Goal: Task Accomplishment & Management: Manage account settings

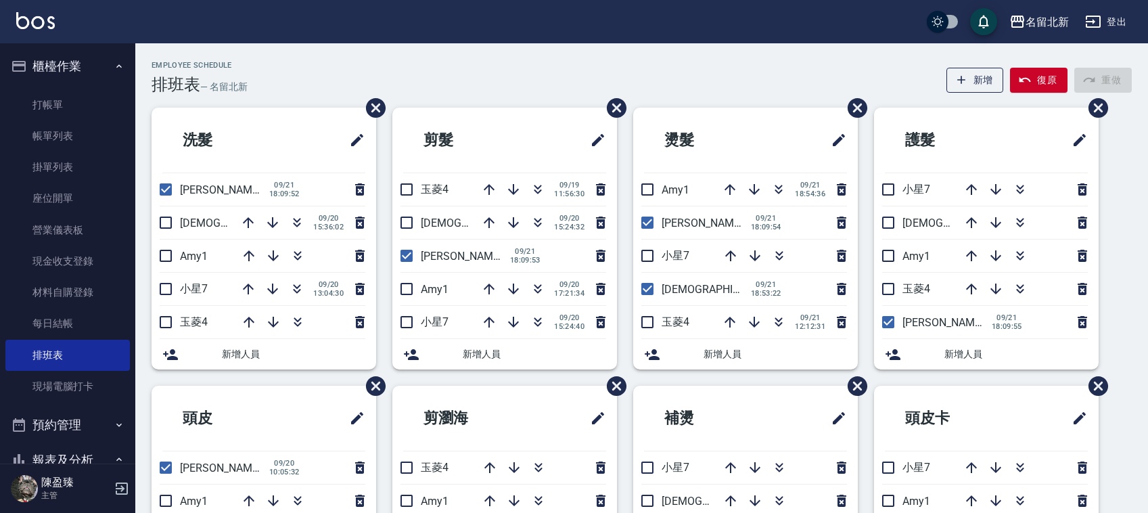
scroll to position [85, 0]
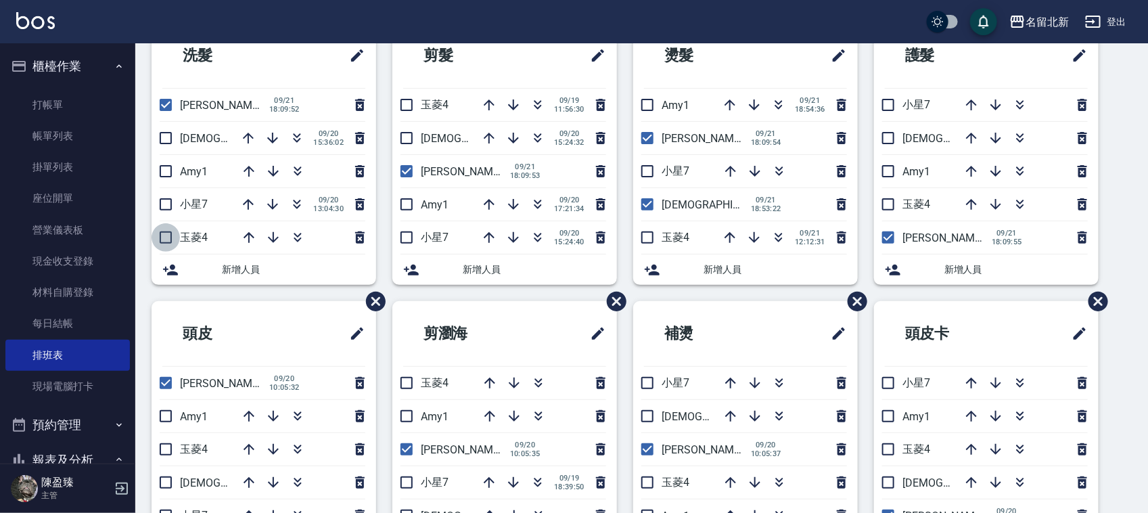
click at [164, 232] on input "checkbox" at bounding box center [165, 237] width 28 height 28
checkbox input "true"
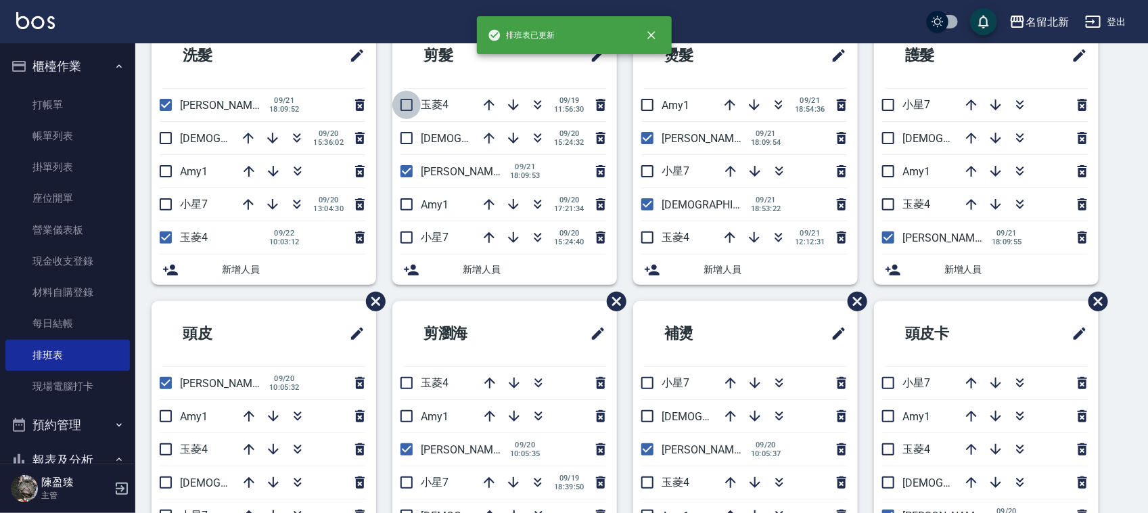
click at [411, 106] on input "checkbox" at bounding box center [406, 105] width 28 height 28
checkbox input "true"
click at [647, 239] on input "checkbox" at bounding box center [647, 237] width 28 height 28
checkbox input "true"
click at [891, 211] on input "checkbox" at bounding box center [888, 204] width 28 height 28
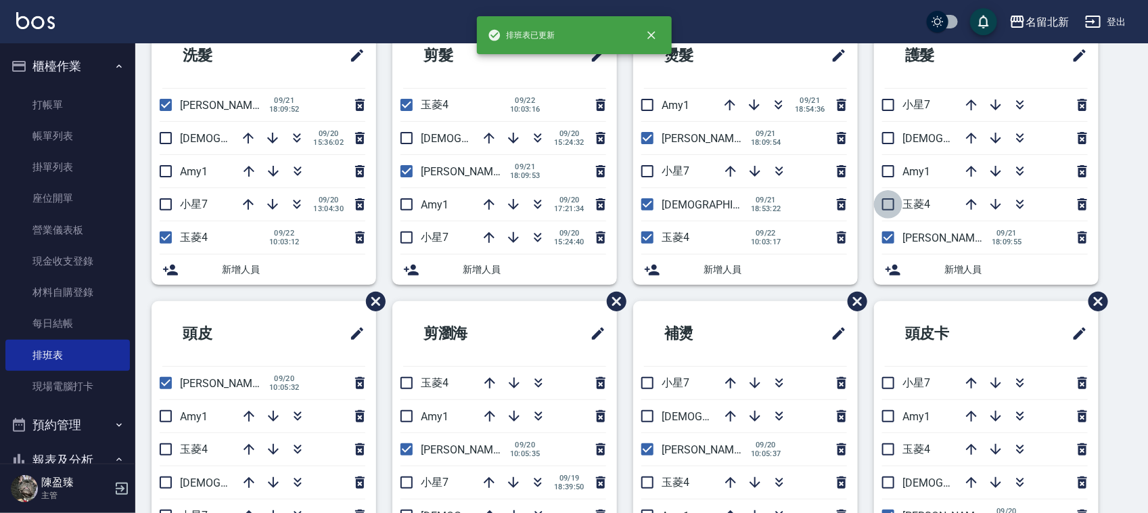
checkbox input "true"
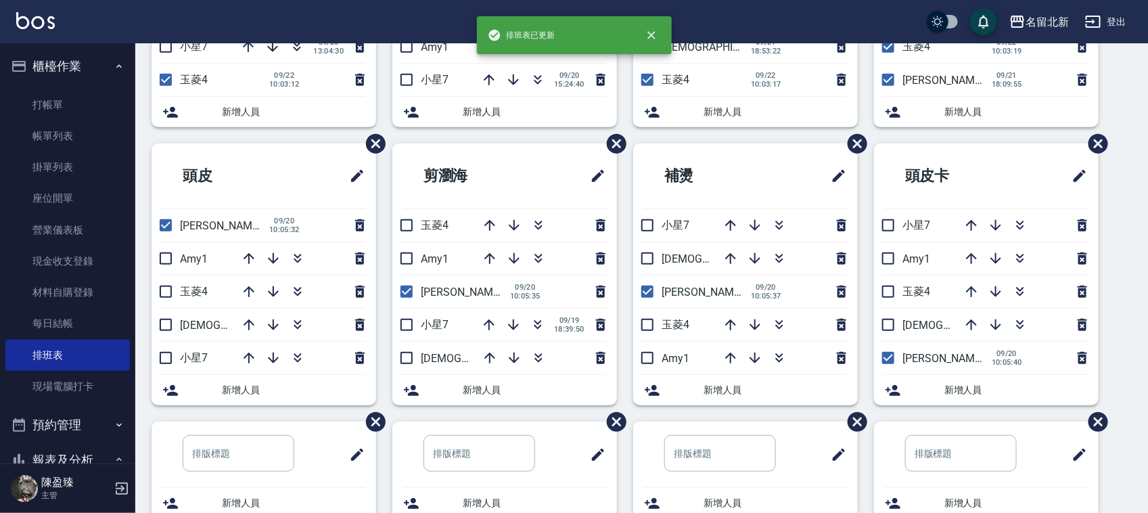
scroll to position [254, 0]
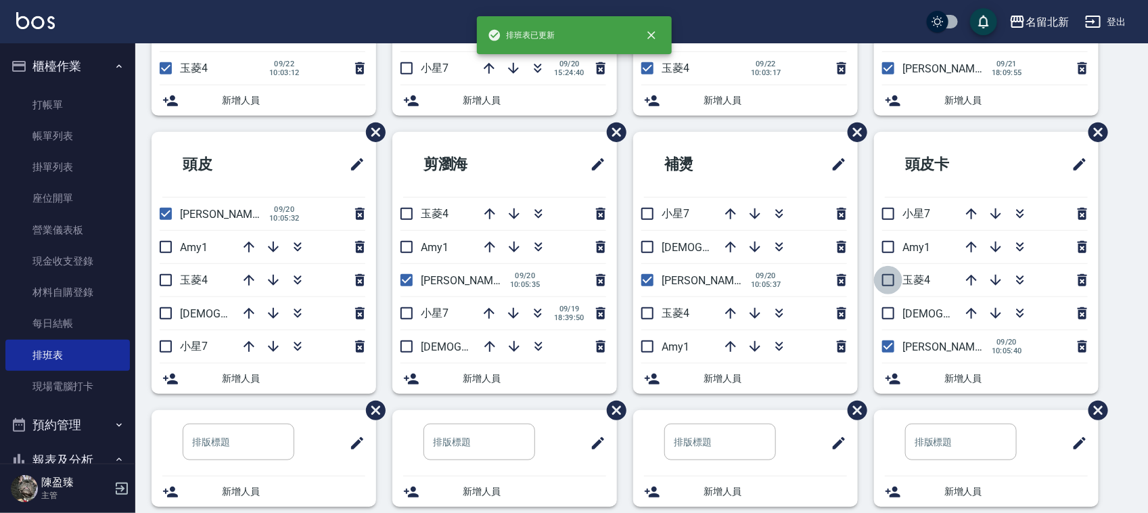
click at [889, 285] on input "checkbox" at bounding box center [888, 280] width 28 height 28
checkbox input "true"
click at [647, 310] on input "checkbox" at bounding box center [647, 313] width 28 height 28
checkbox input "true"
click at [411, 214] on input "checkbox" at bounding box center [406, 213] width 28 height 28
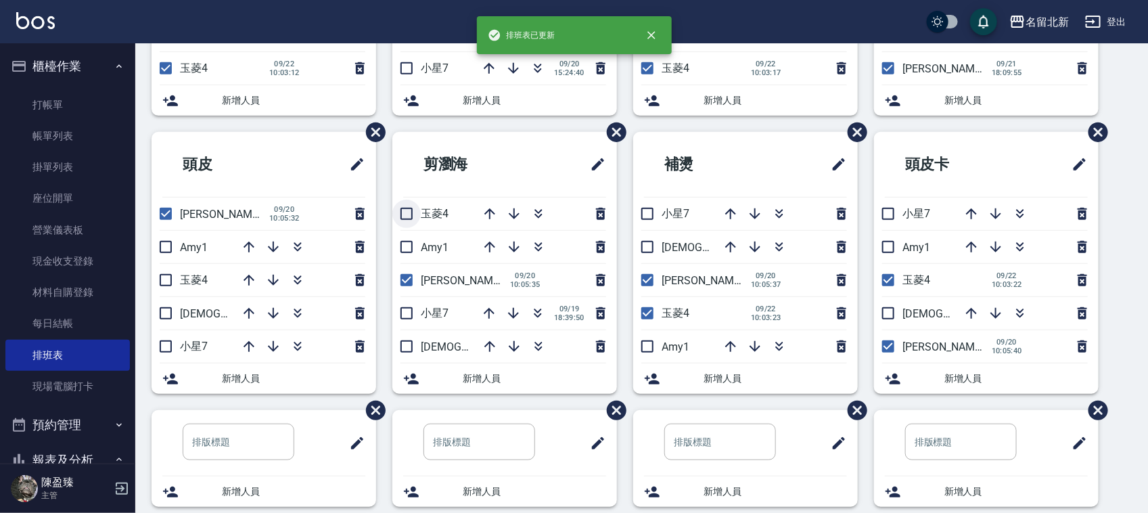
checkbox input "true"
click at [158, 279] on input "checkbox" at bounding box center [165, 280] width 28 height 28
checkbox input "true"
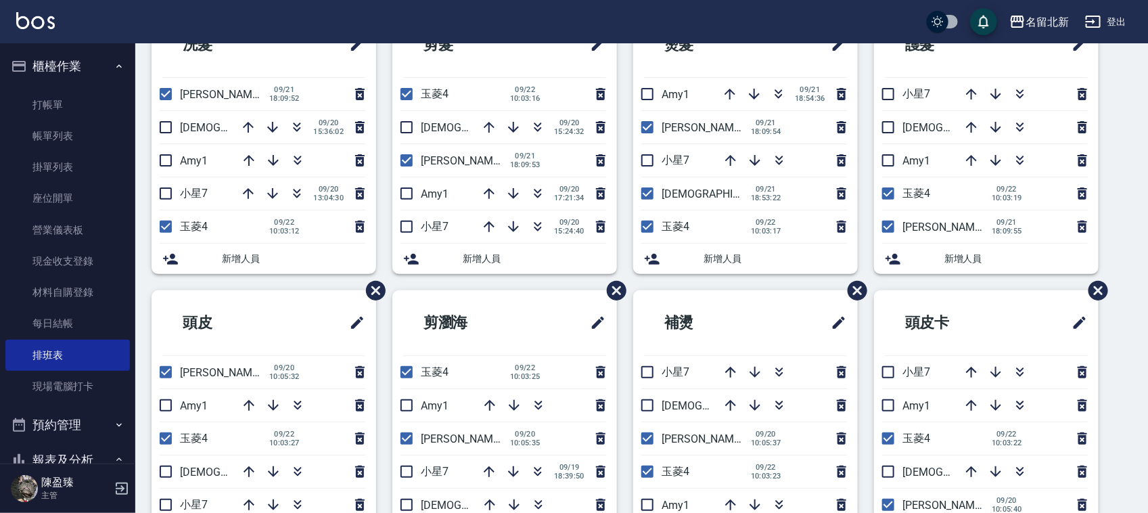
scroll to position [90, 0]
